Goal: Task Accomplishment & Management: Manage account settings

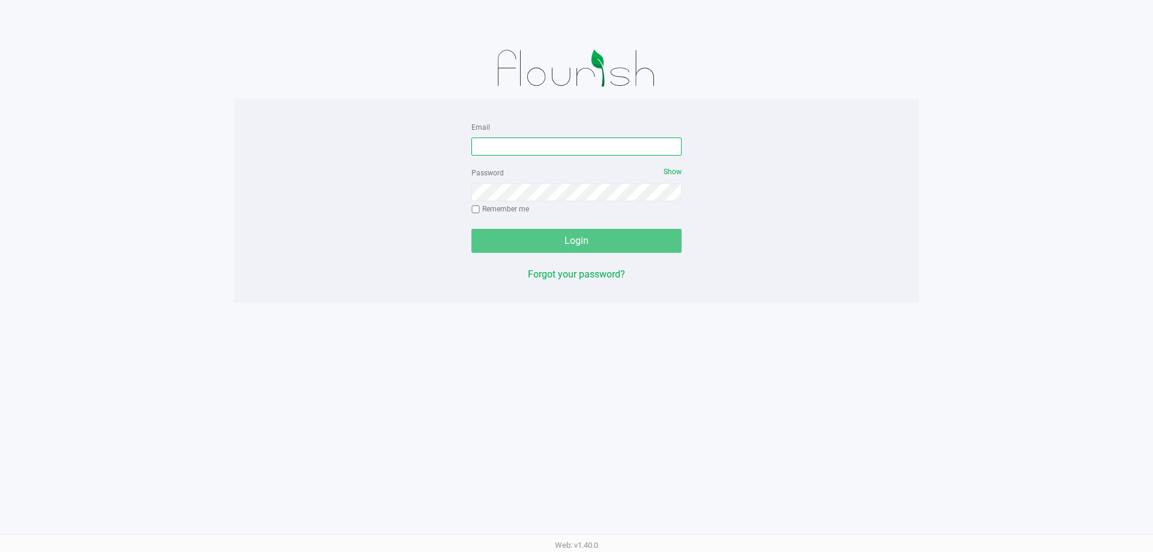
click at [530, 142] on input "Email" at bounding box center [576, 146] width 210 height 18
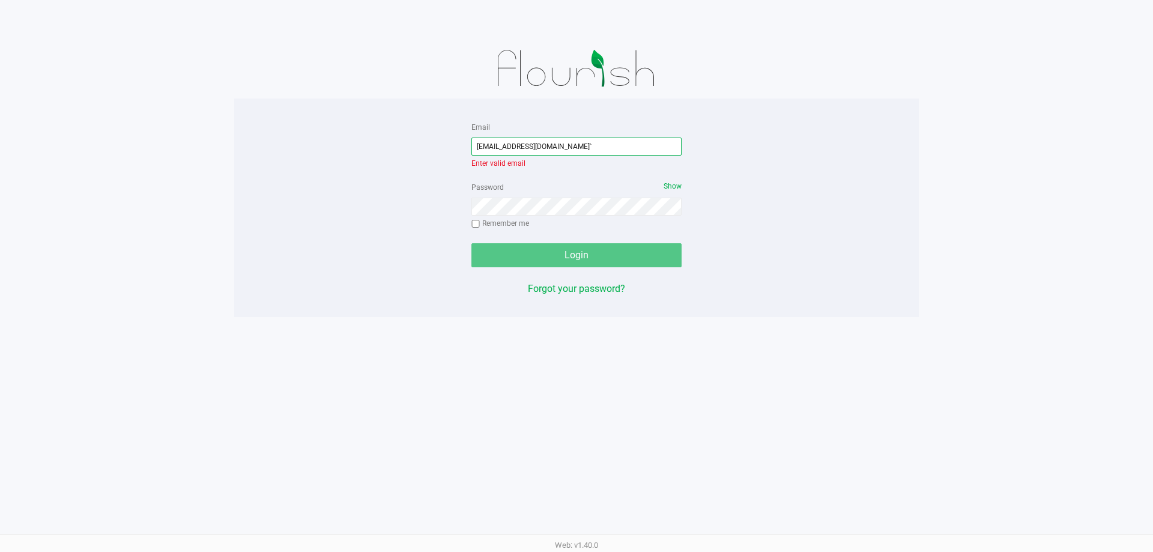
click at [564, 146] on input "[EMAIL_ADDRESS][DOMAIN_NAME]`" at bounding box center [576, 146] width 210 height 18
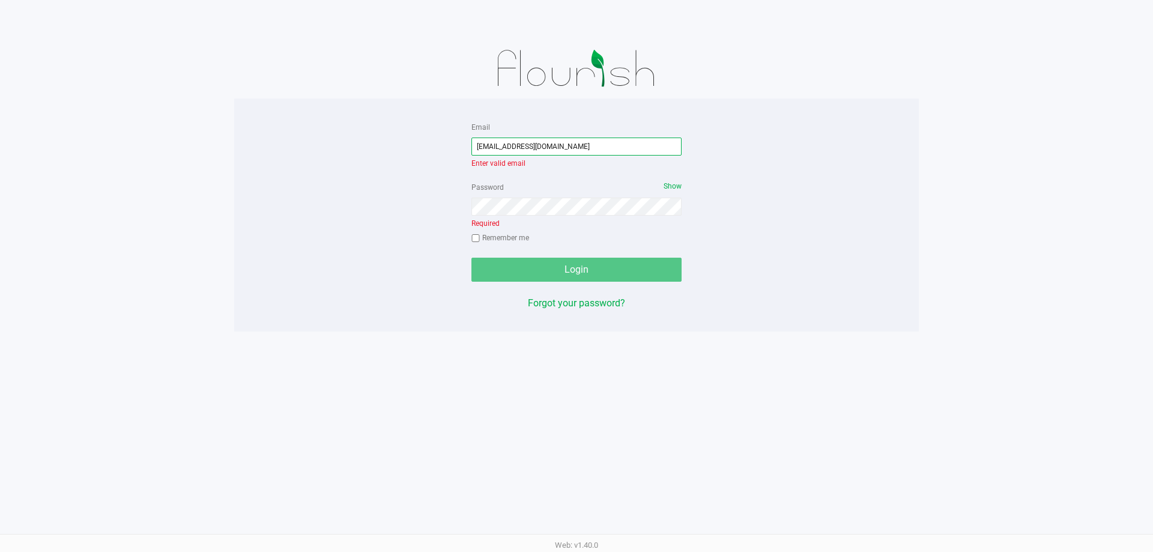
type input "[EMAIL_ADDRESS][DOMAIN_NAME]"
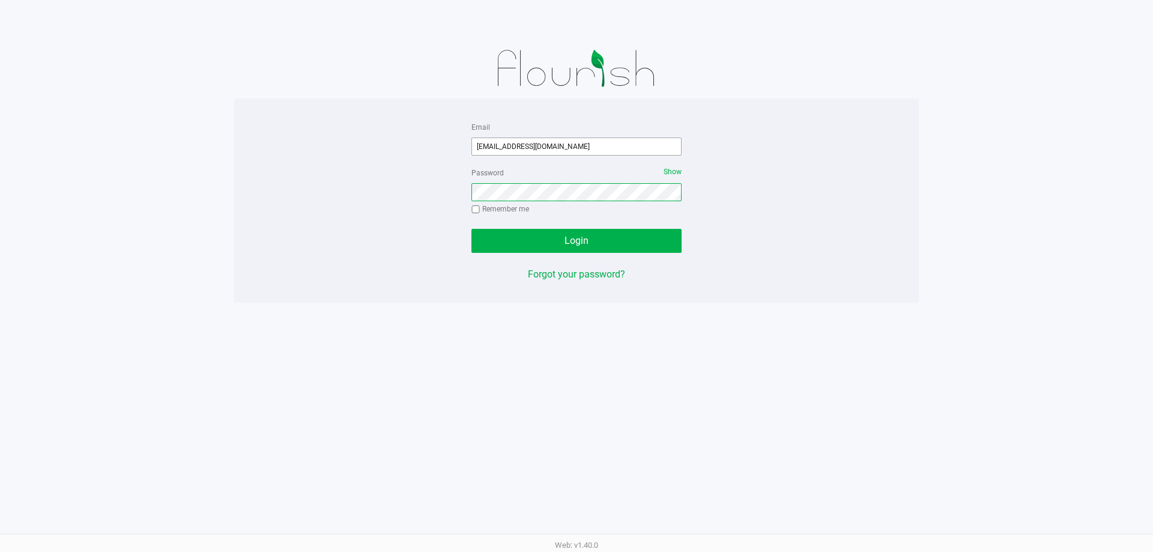
click at [471, 229] on button "Login" at bounding box center [576, 241] width 210 height 24
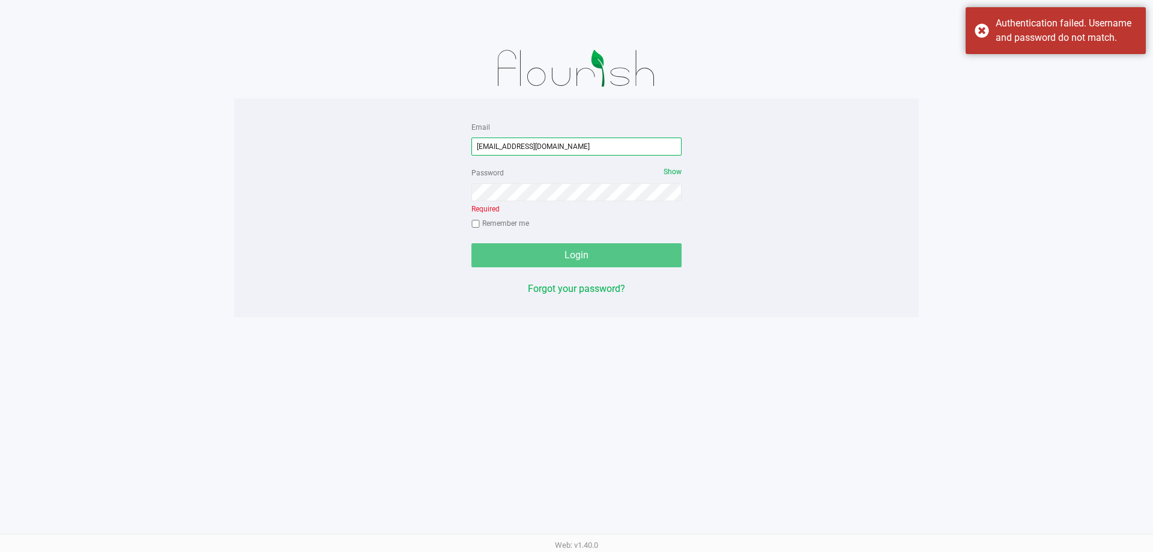
click at [581, 145] on input "[EMAIL_ADDRESS][DOMAIN_NAME]" at bounding box center [576, 146] width 210 height 18
